Goal: Task Accomplishment & Management: Manage account settings

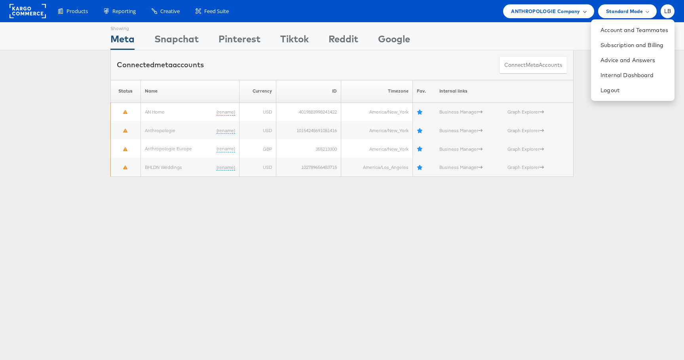
click at [567, 11] on span "ANTHROPOLOGIE Company" at bounding box center [545, 11] width 69 height 8
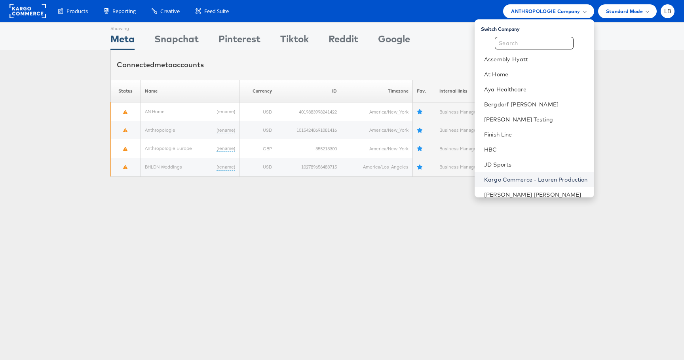
scroll to position [19, 0]
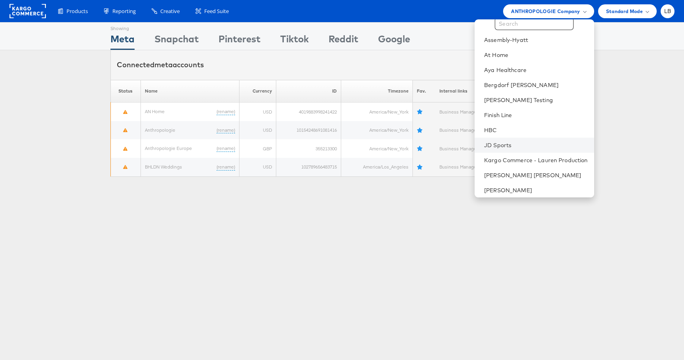
click at [503, 152] on li "JD Sports" at bounding box center [534, 145] width 119 height 15
click at [499, 144] on link "JD Sports" at bounding box center [535, 145] width 103 height 8
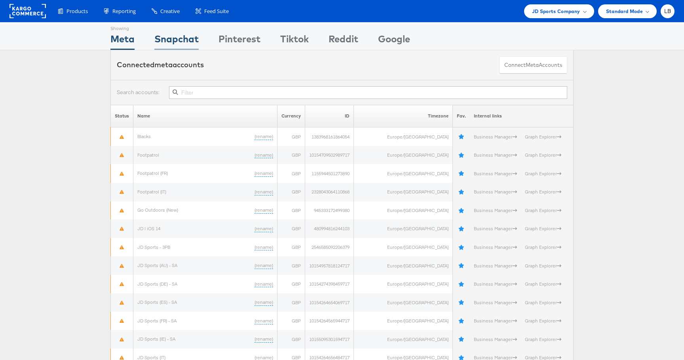
click at [171, 39] on div "Snapchat" at bounding box center [176, 41] width 44 height 18
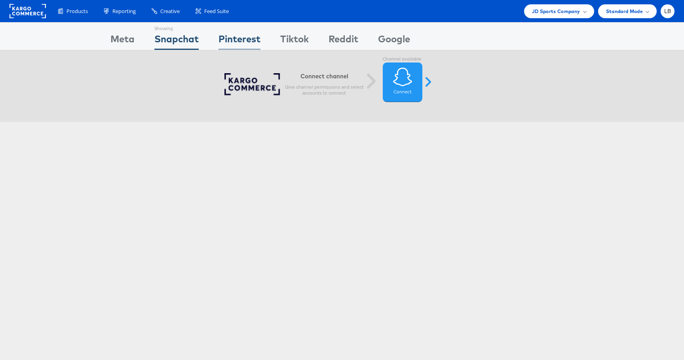
click at [242, 34] on div "Pinterest" at bounding box center [240, 41] width 42 height 18
click at [297, 41] on div "Tiktok" at bounding box center [294, 41] width 29 height 18
click at [122, 43] on div "Meta" at bounding box center [122, 41] width 24 height 18
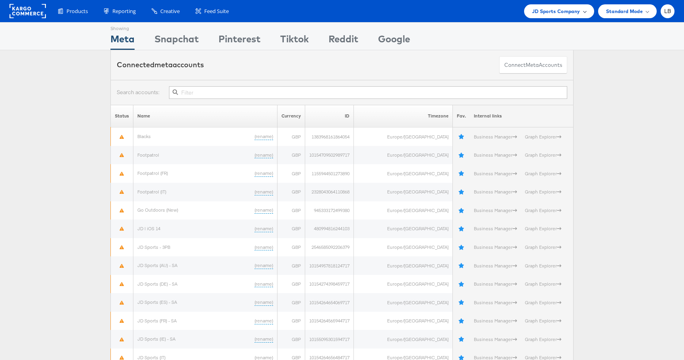
click at [586, 6] on div "JD Sports Company" at bounding box center [559, 11] width 70 height 14
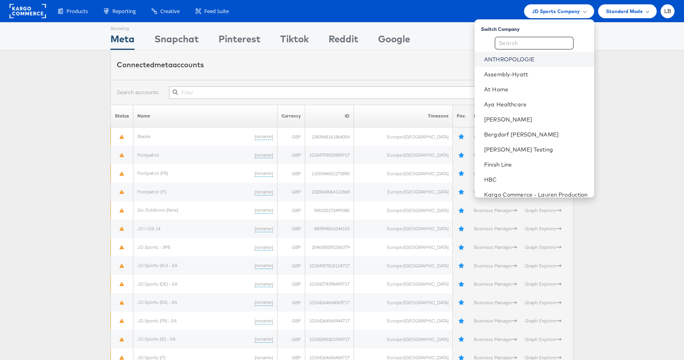
click at [507, 62] on link "ANTHROPOLOGIE" at bounding box center [535, 59] width 103 height 8
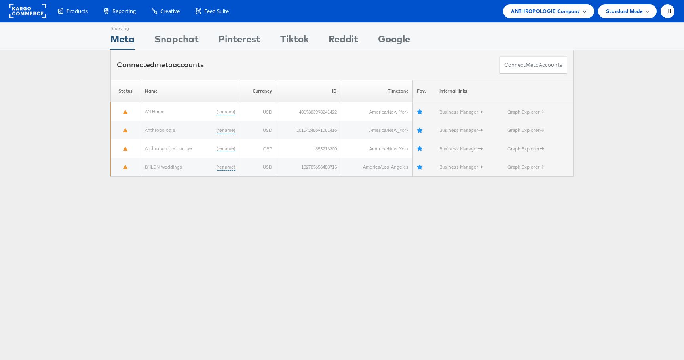
click at [544, 8] on span "ANTHROPOLOGIE Company" at bounding box center [545, 11] width 69 height 8
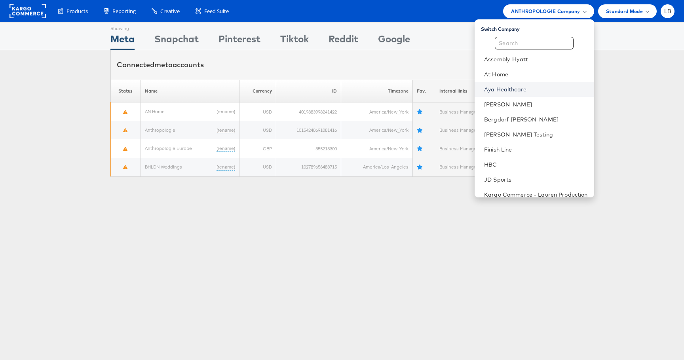
click at [503, 87] on link "Aya Healthcare" at bounding box center [535, 90] width 103 height 8
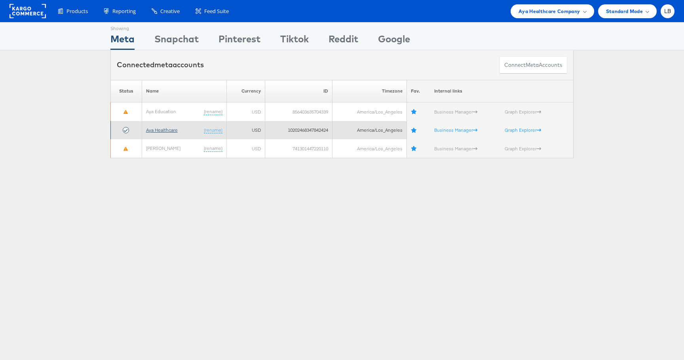
click at [163, 130] on link "Aya Healthcare" at bounding box center [162, 130] width 32 height 6
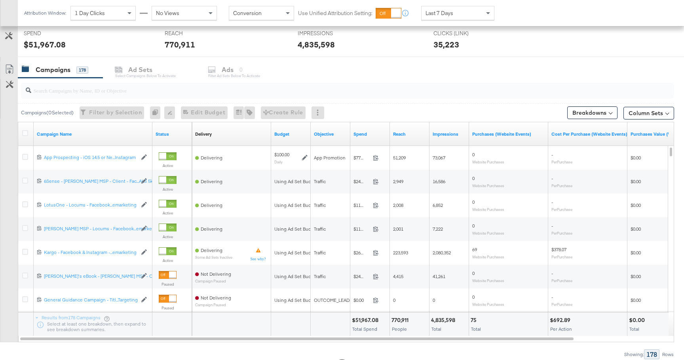
scroll to position [303, 0]
